Goal: Check status

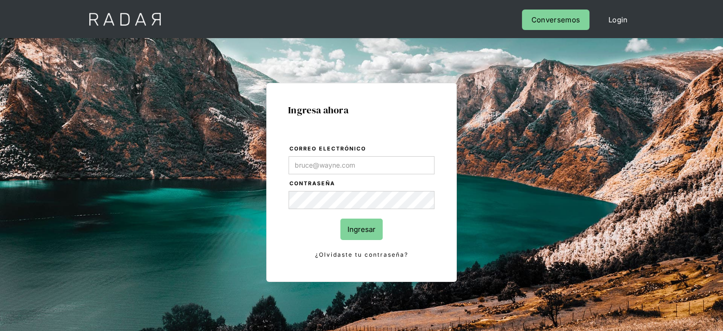
type input "Evans@prontopaga.com"
click at [361, 234] on input "Ingresar" at bounding box center [362, 228] width 42 height 21
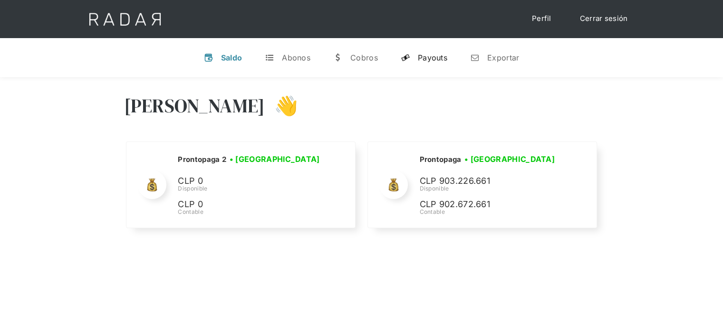
click at [428, 60] on div "Payouts" at bounding box center [432, 58] width 29 height 10
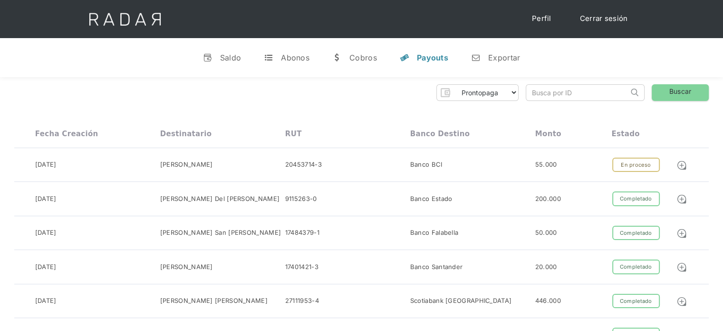
click at [539, 93] on input "search" at bounding box center [578, 93] width 102 height 16
paste input "d3387f80-e041-4e3a-974d-831e06731184"
type input "d3387f80-e041-4e3a-974d-831e06731184"
click at [666, 94] on link "Buscar" at bounding box center [680, 92] width 57 height 17
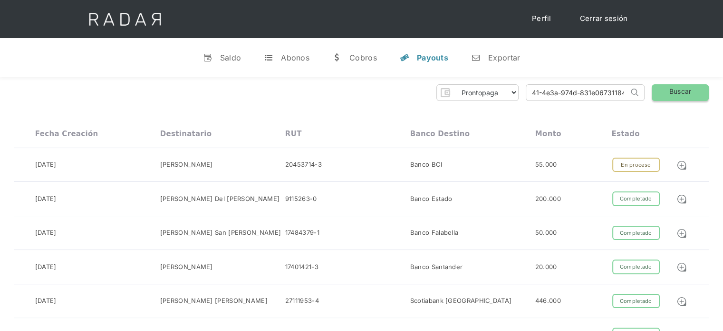
scroll to position [0, 0]
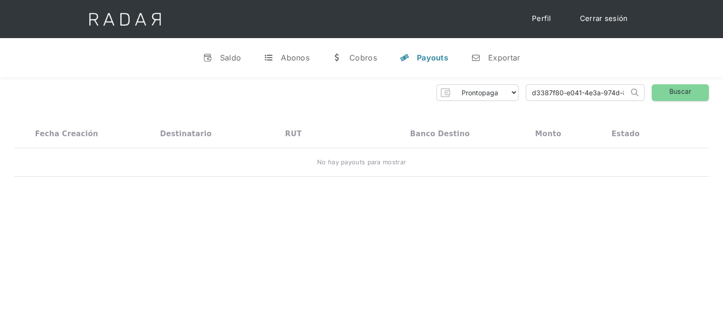
drag, startPoint x: 552, startPoint y: 95, endPoint x: 519, endPoint y: 95, distance: 32.8
click at [519, 95] on div "Prontopaga Prontopaga 2 Thank you! Your submission has been received! Oops! Som…" at bounding box center [361, 92] width 695 height 17
drag, startPoint x: 526, startPoint y: 91, endPoint x: 512, endPoint y: 90, distance: 13.8
click at [512, 90] on div "Prontopaga Prontopaga 2 Thank you! Your submission has been received! Oops! Som…" at bounding box center [361, 92] width 695 height 17
drag, startPoint x: 531, startPoint y: 90, endPoint x: 510, endPoint y: 91, distance: 20.9
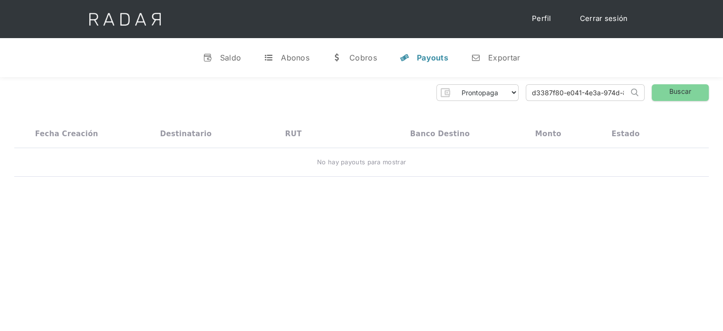
click at [510, 91] on div "Prontopaga Prontopaga 2 Thank you! Your submission has been received! Oops! Som…" at bounding box center [361, 92] width 695 height 17
click at [691, 93] on link "Buscar" at bounding box center [680, 92] width 57 height 17
click at [604, 18] on link "Cerrar sesión" at bounding box center [604, 19] width 67 height 19
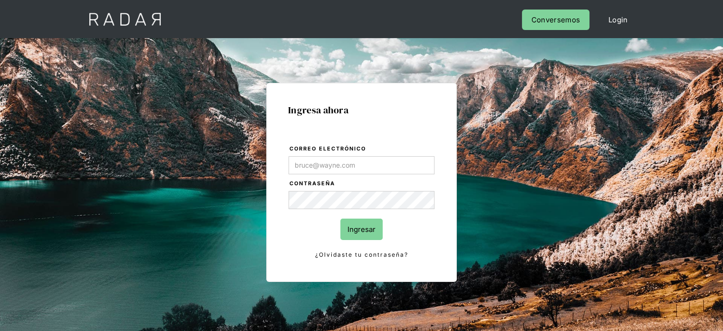
type input "jose.chacon@prontopaga.com"
